Goal: Check status

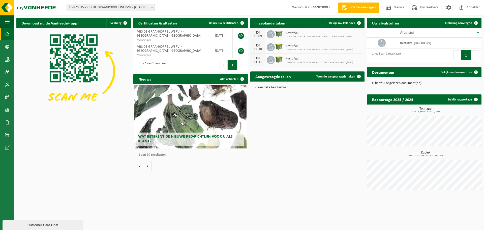
click at [152, 7] on b at bounding box center [152, 7] width 2 height 1
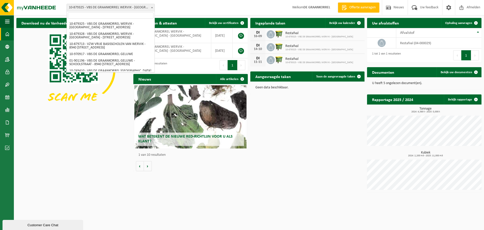
scroll to position [84, 0]
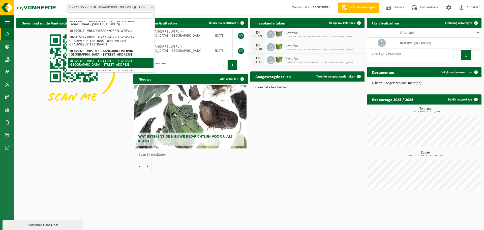
select select "108862"
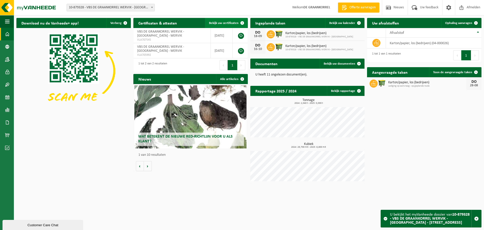
click at [241, 23] on span at bounding box center [242, 23] width 10 height 10
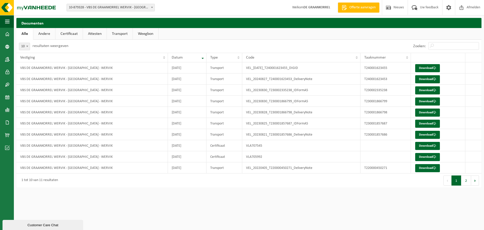
click at [153, 6] on span at bounding box center [151, 7] width 5 height 7
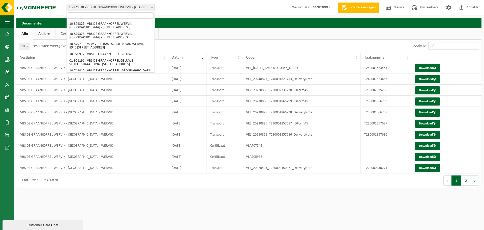
scroll to position [104, 0]
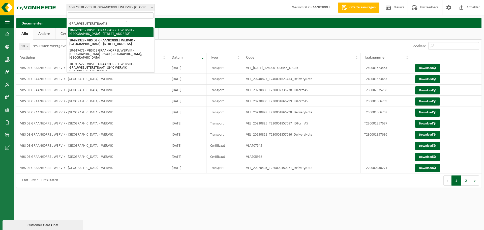
select select "108860"
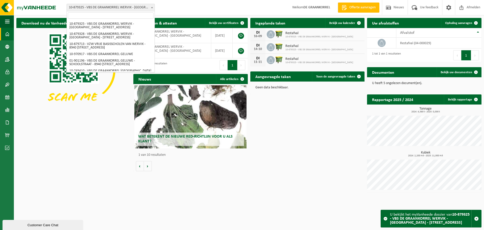
click at [152, 7] on span at bounding box center [151, 7] width 5 height 7
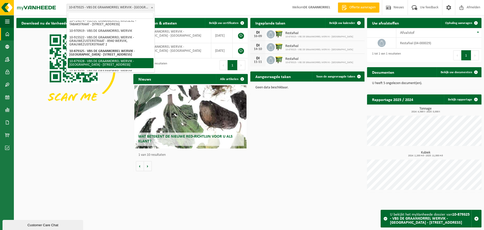
select select "108862"
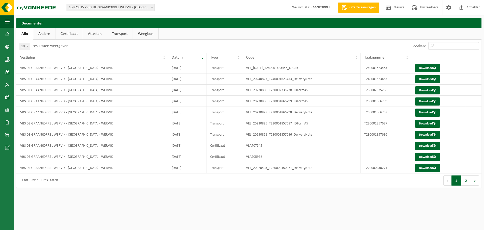
select select "108860"
